Goal: Transaction & Acquisition: Book appointment/travel/reservation

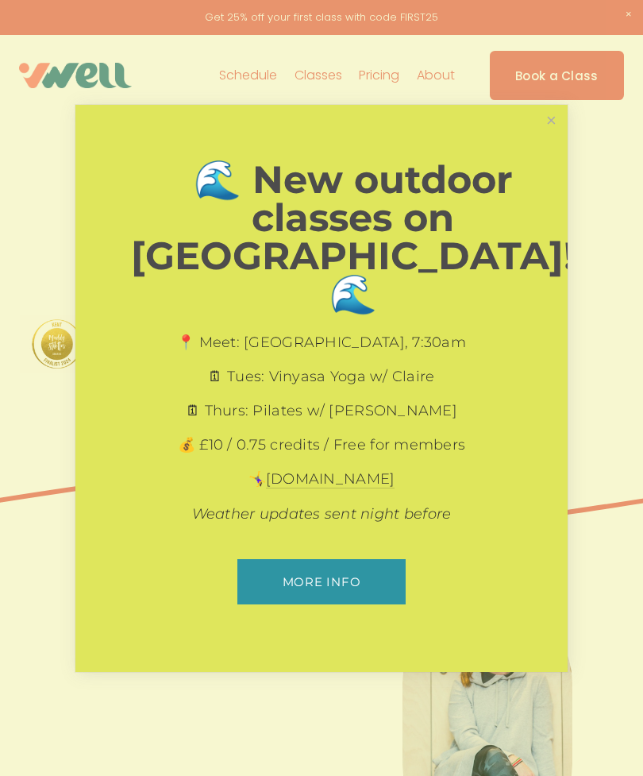
click at [558, 135] on link "Close" at bounding box center [552, 121] width 28 height 28
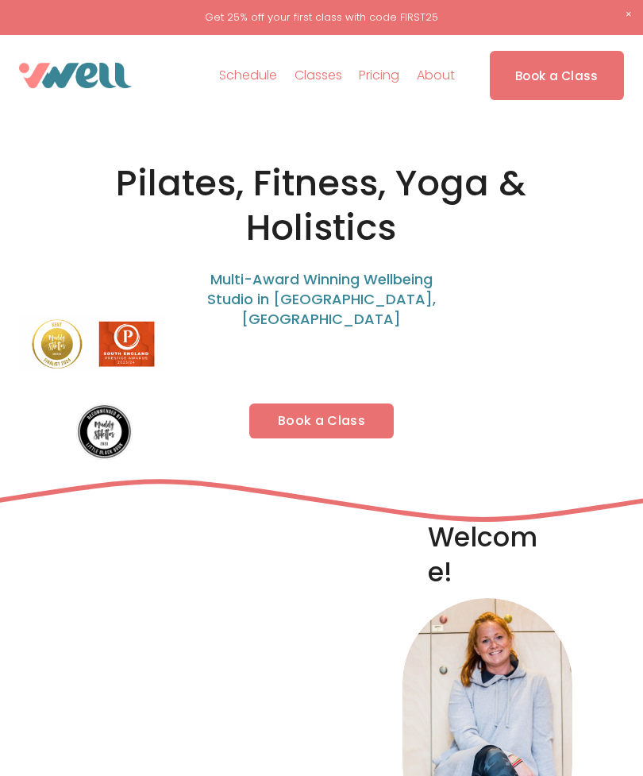
click at [307, 403] on link "Book a Class" at bounding box center [321, 420] width 145 height 35
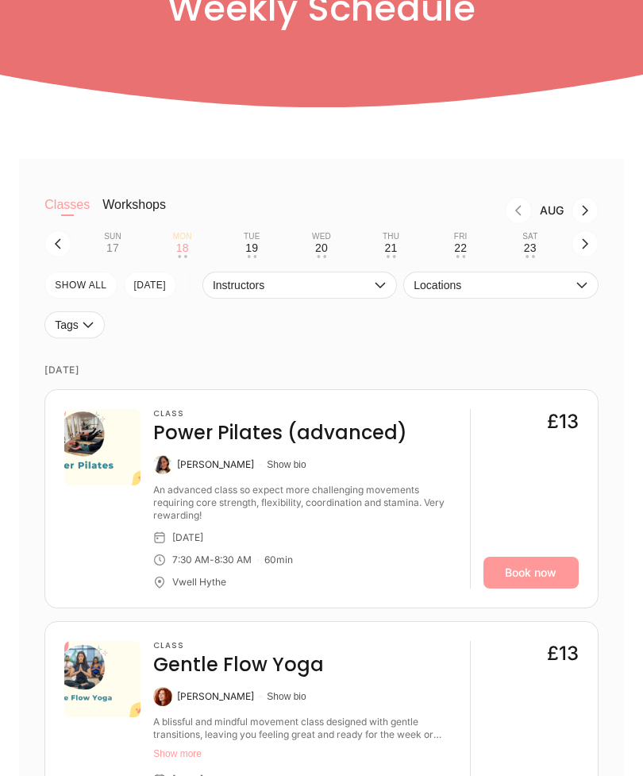
scroll to position [178, 0]
click at [254, 247] on div "19" at bounding box center [251, 247] width 13 height 13
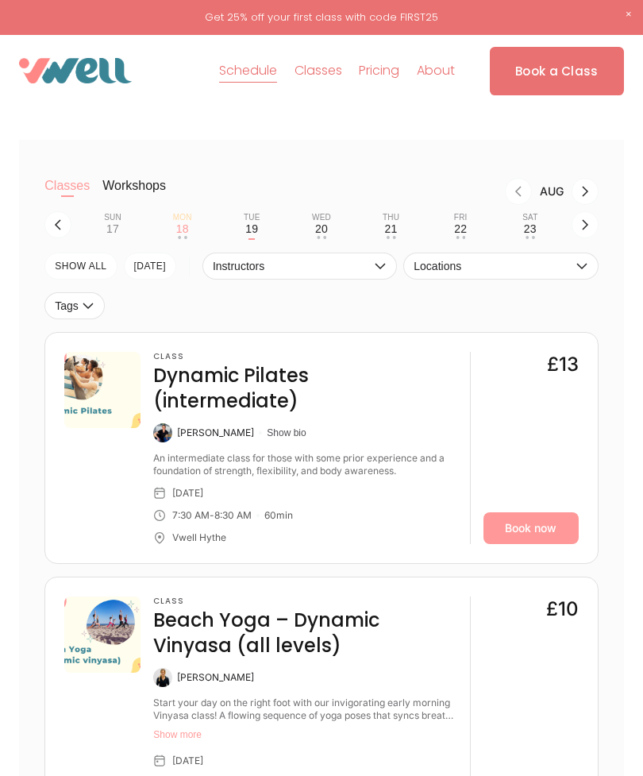
scroll to position [196, 0]
click at [183, 223] on div "Mon" at bounding box center [182, 219] width 19 height 10
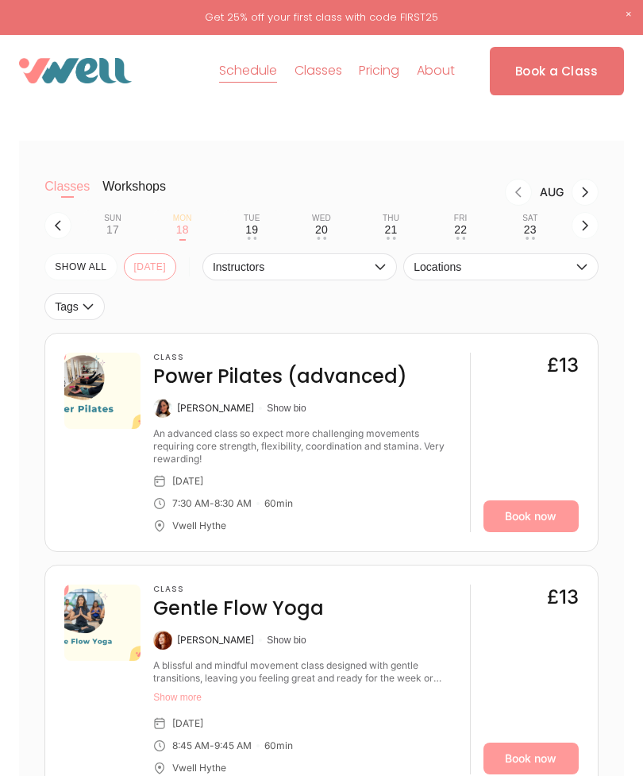
click at [253, 230] on div "19" at bounding box center [251, 229] width 13 height 13
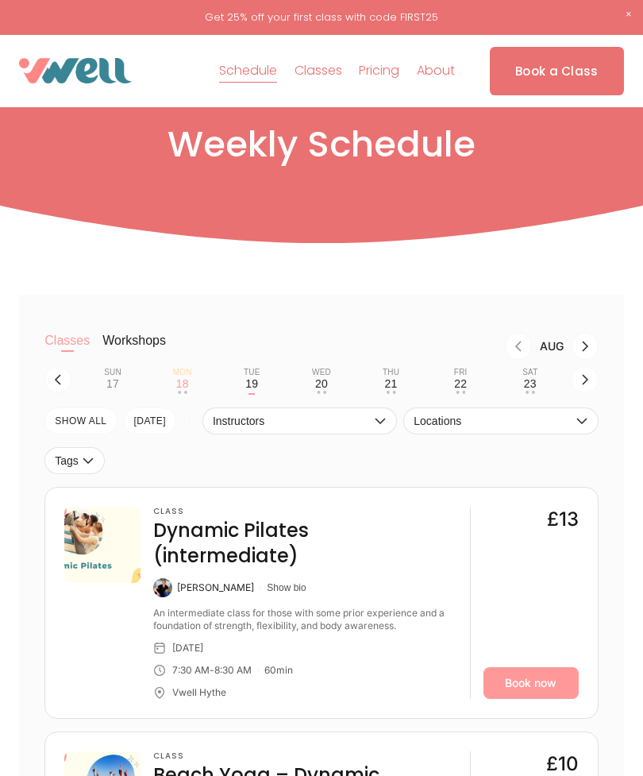
scroll to position [0, 0]
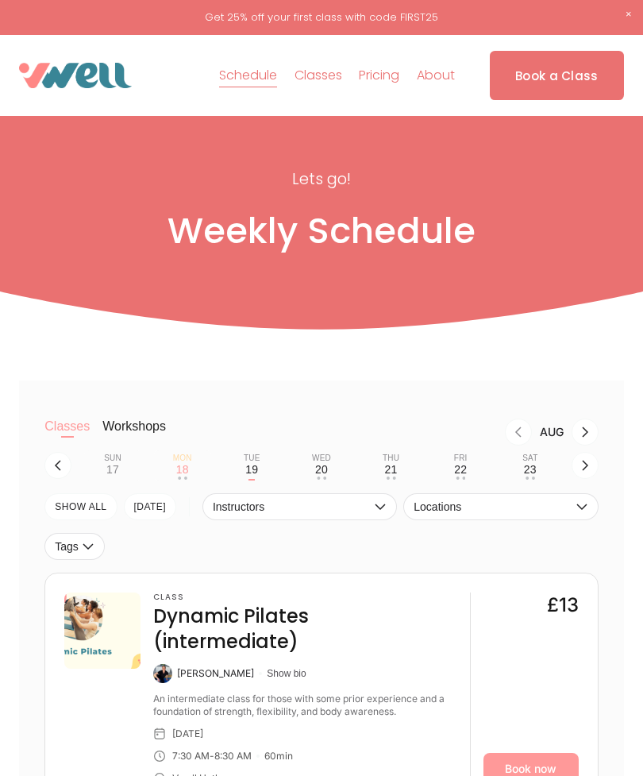
click at [324, 473] on div "20" at bounding box center [321, 469] width 13 height 13
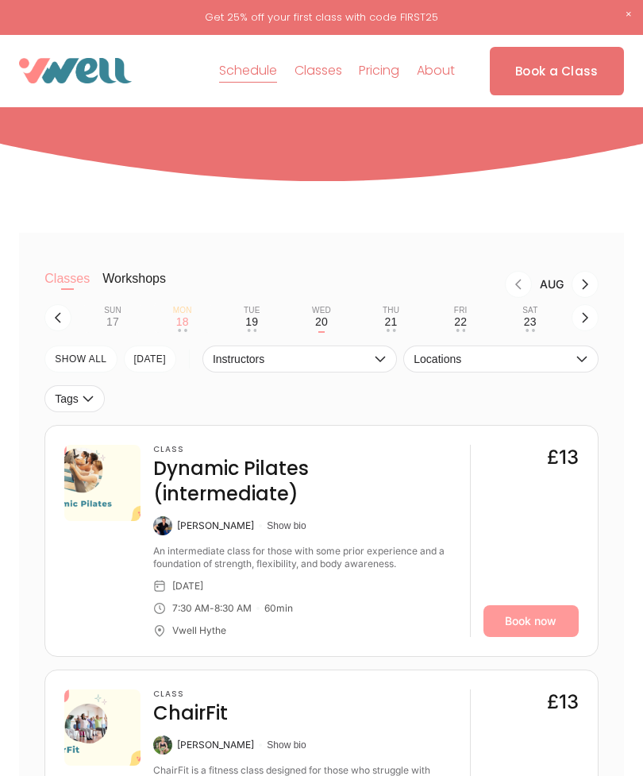
scroll to position [102, 0]
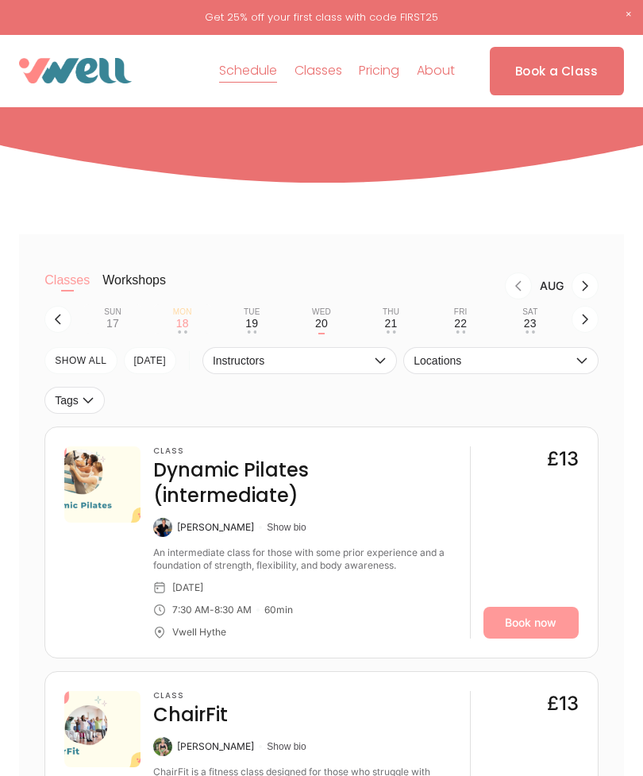
click at [398, 330] on button "Thu 21 • •" at bounding box center [391, 319] width 57 height 30
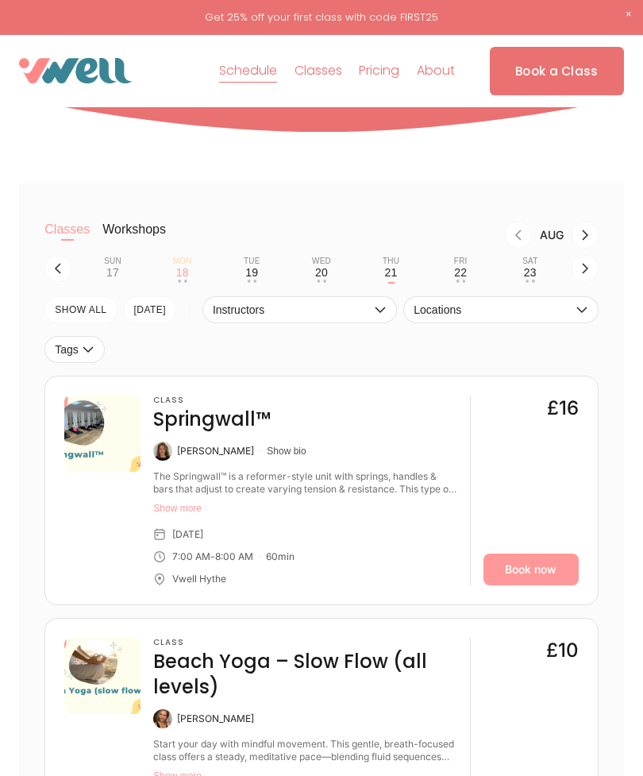
scroll to position [152, 0]
click at [465, 272] on div "22" at bounding box center [460, 273] width 13 height 13
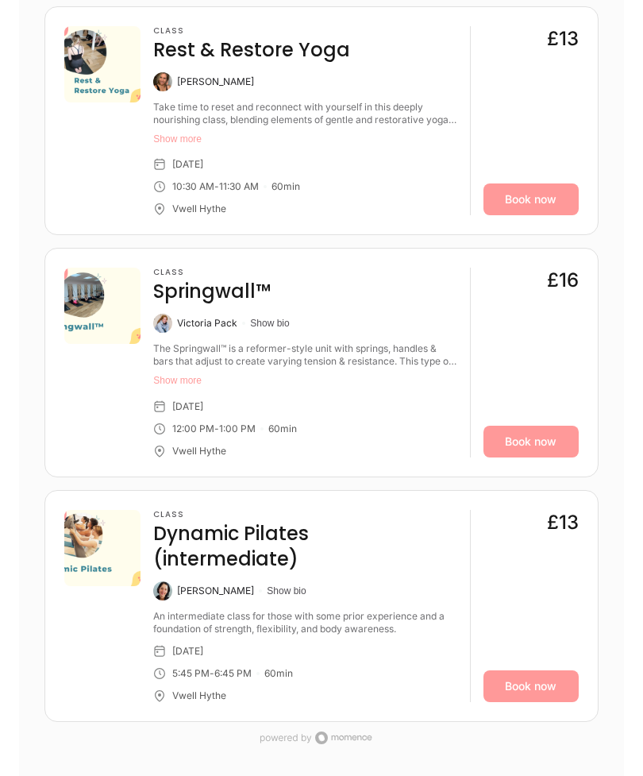
scroll to position [984, 0]
click at [622, 749] on div "Classes Workshops Aug Sun 17 Mon 18 • • Tue 19 • • Wed 20 • • Thu 21 • • Fri 22…" at bounding box center [321, 66] width 604 height 1426
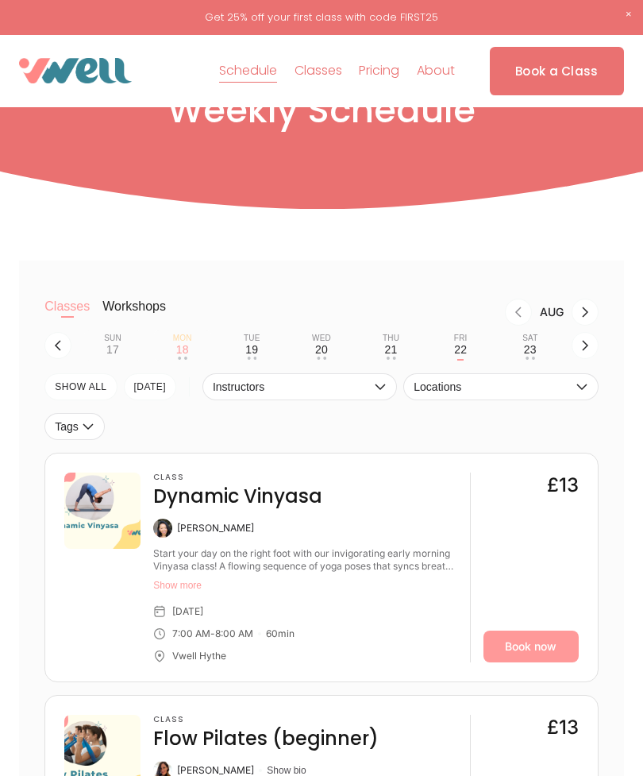
scroll to position [53, 0]
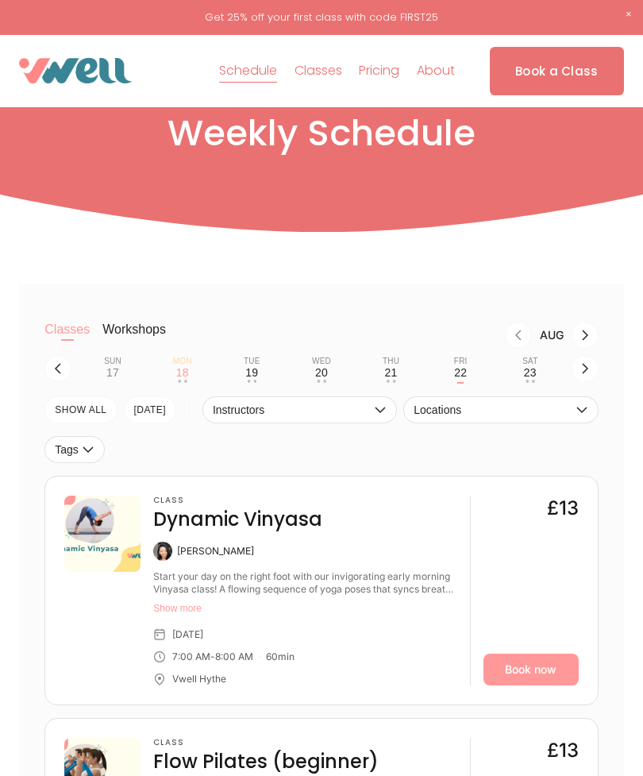
click at [537, 366] on div "Sat" at bounding box center [530, 362] width 15 height 10
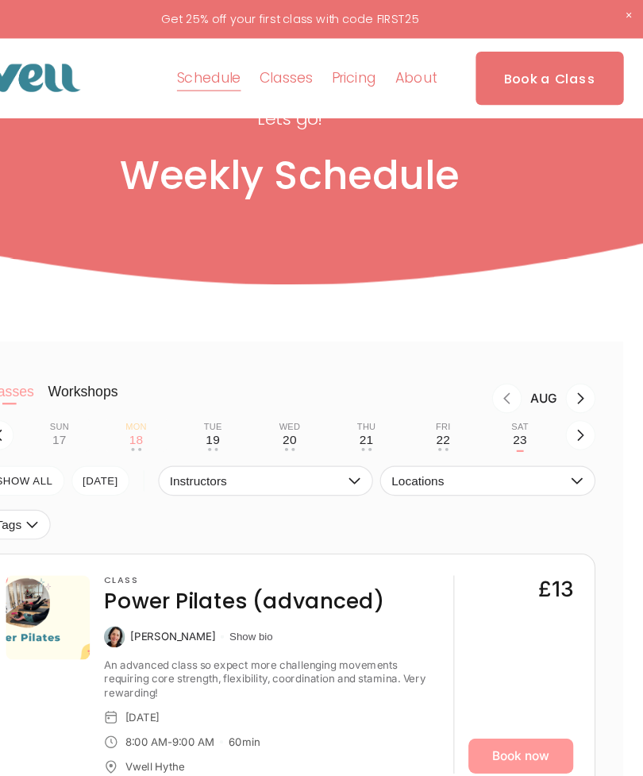
scroll to position [0, 0]
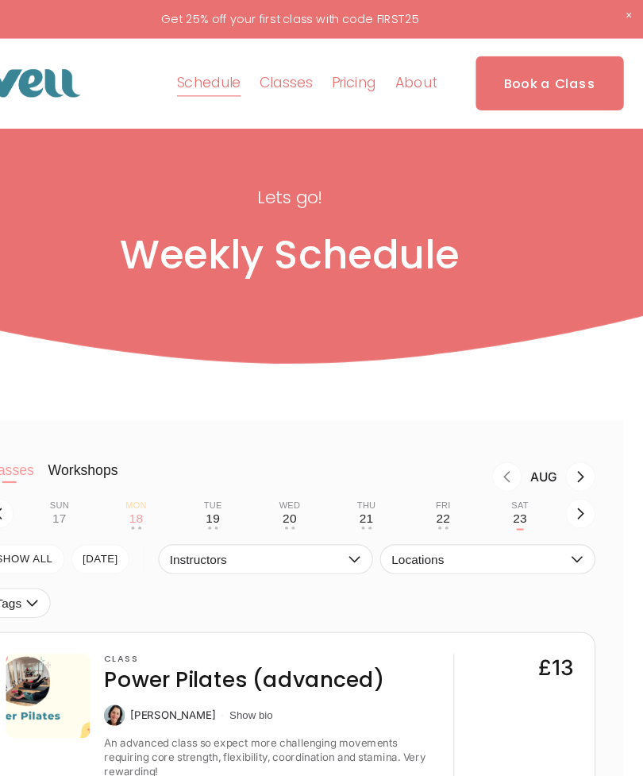
click at [579, 469] on icon "button" at bounding box center [585, 465] width 13 height 13
click at [106, 471] on div "24" at bounding box center [112, 469] width 13 height 13
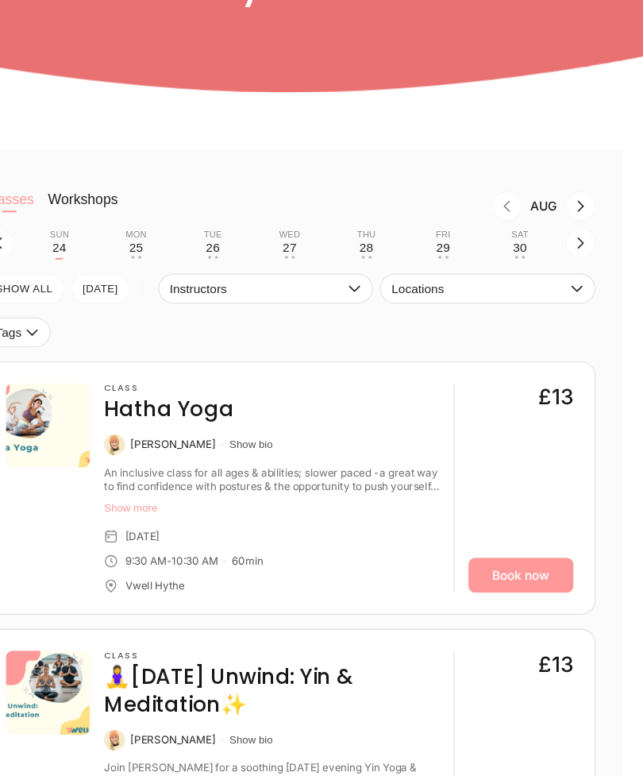
scroll to position [176, 0]
